Goal: Book appointment/travel/reservation

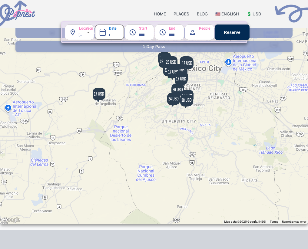
scroll to position [209, 0]
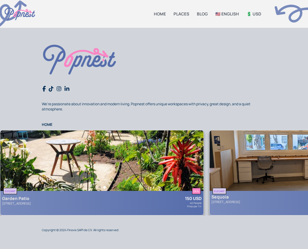
click at [141, 162] on img at bounding box center [101, 161] width 203 height 61
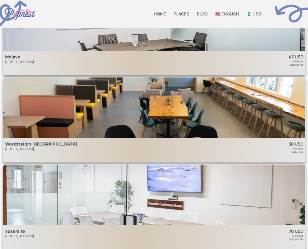
click at [171, 145] on div "Workstation West Berkeley 2247 6th St, Berkeley, CA" at bounding box center [99, 147] width 188 height 12
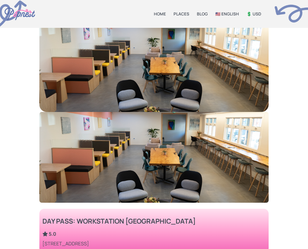
click at [170, 145] on img at bounding box center [153, 157] width 229 height 91
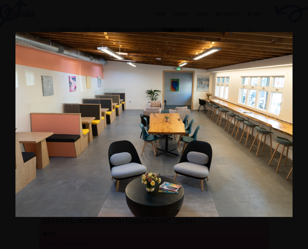
click at [170, 145] on img at bounding box center [153, 124] width 277 height 185
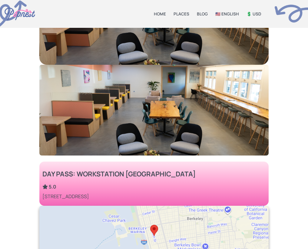
scroll to position [48, 0]
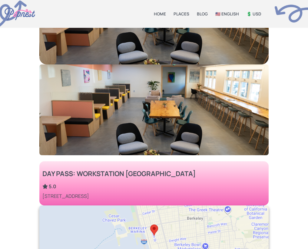
click at [167, 188] on div "5.0" at bounding box center [118, 186] width 153 height 7
click at [155, 240] on div at bounding box center [153, 236] width 229 height 61
